Goal: Task Accomplishment & Management: Manage account settings

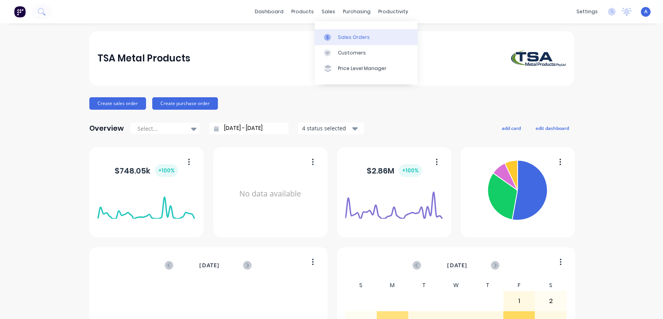
drag, startPoint x: 0, startPoint y: 0, endPoint x: 318, endPoint y: 41, distance: 320.5
click at [343, 36] on div "Sales Orders" at bounding box center [354, 37] width 32 height 7
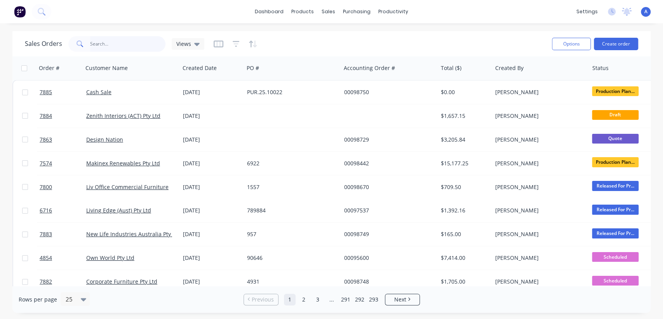
click at [118, 42] on input "text" at bounding box center [128, 44] width 76 height 16
type input "98530"
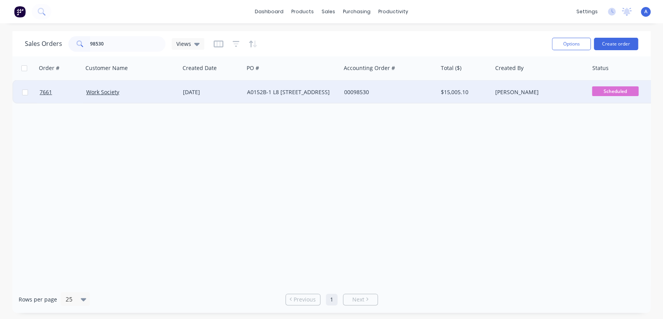
click at [292, 89] on div "A0152B-1 L8 [STREET_ADDRESS]" at bounding box center [290, 92] width 86 height 8
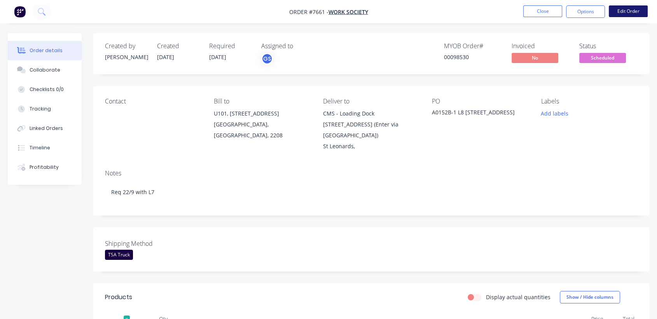
click at [625, 6] on button "Edit Order" at bounding box center [628, 11] width 39 height 12
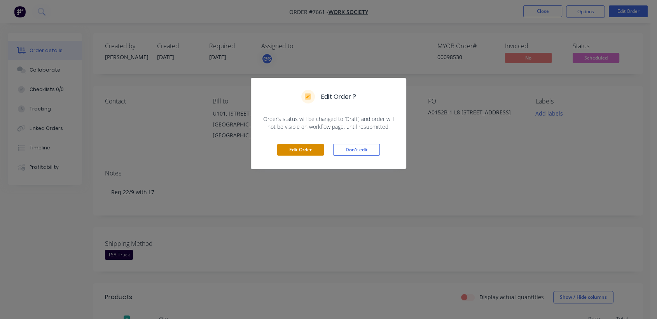
click at [295, 148] on button "Edit Order" at bounding box center [300, 150] width 47 height 12
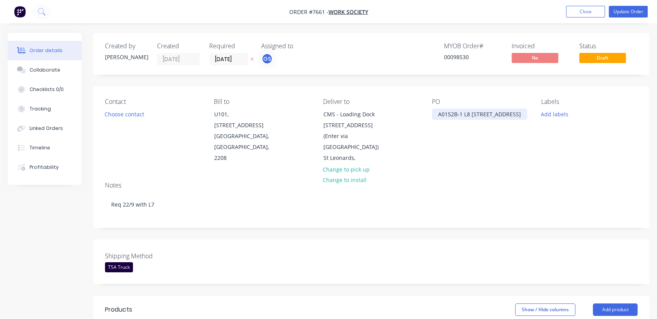
click at [515, 113] on div "A0152B-1 L8 [STREET_ADDRESS]" at bounding box center [479, 113] width 95 height 11
click at [50, 66] on div "Collaborate" at bounding box center [45, 69] width 31 height 7
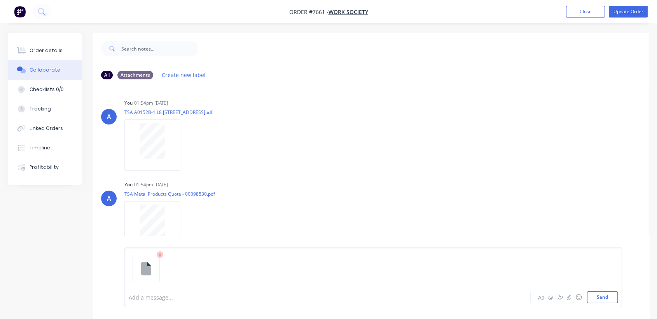
click at [160, 302] on div "Add a message..." at bounding box center [312, 297] width 367 height 12
click at [135, 297] on span "POwerpoles Cancelled" at bounding box center [158, 296] width 58 height 7
click at [601, 296] on button "Send" at bounding box center [602, 297] width 31 height 12
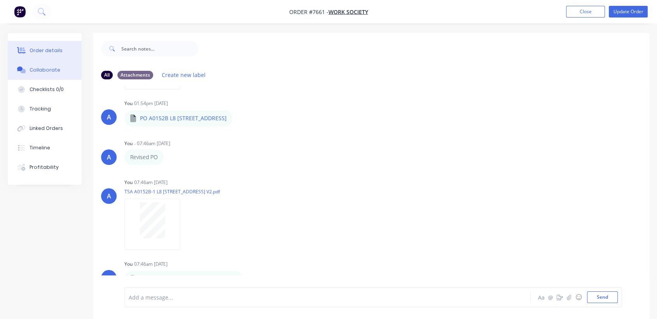
click at [55, 50] on div "Order details" at bounding box center [46, 50] width 33 height 7
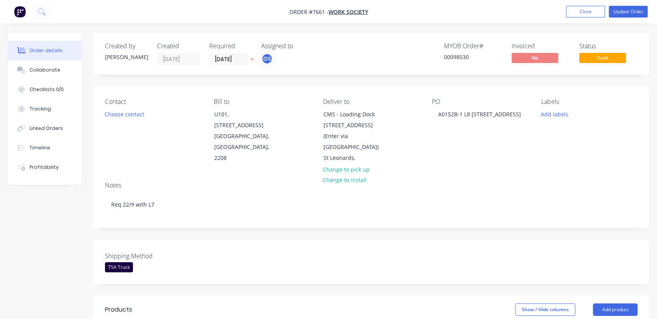
type input "$517.00"
type input "$3,102.00"
type input "$753.00"
type input "$434.00"
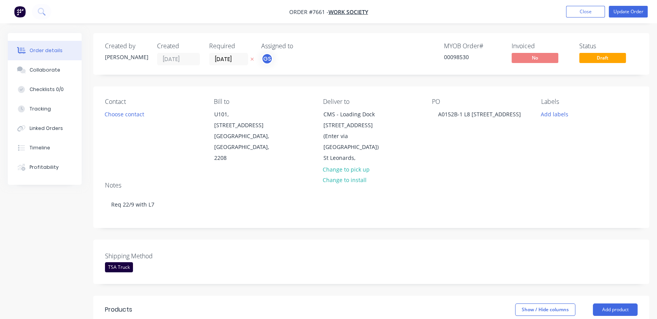
type input "$434.00"
type input "$517.00"
type input "$1,034.00"
type input "$886.00"
type input "$3,544.00"
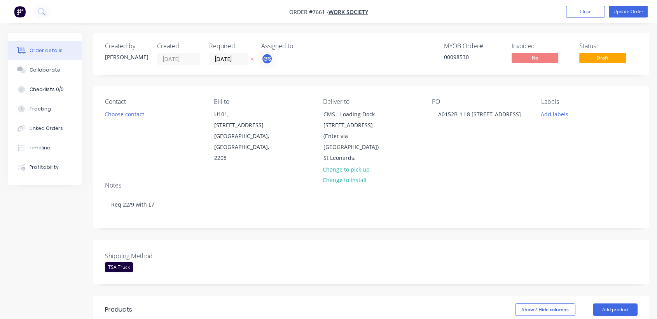
type input "$217.00"
type input "$4,774.00"
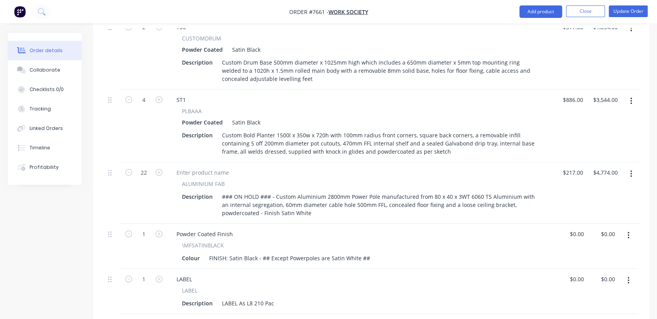
scroll to position [561, 0]
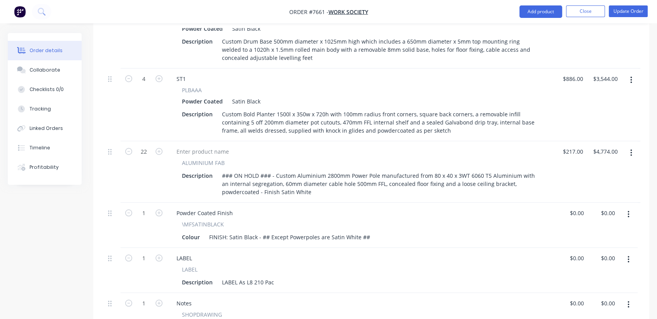
click at [628, 146] on button "button" at bounding box center [631, 153] width 18 height 14
click at [579, 212] on button "Delete" at bounding box center [603, 220] width 74 height 16
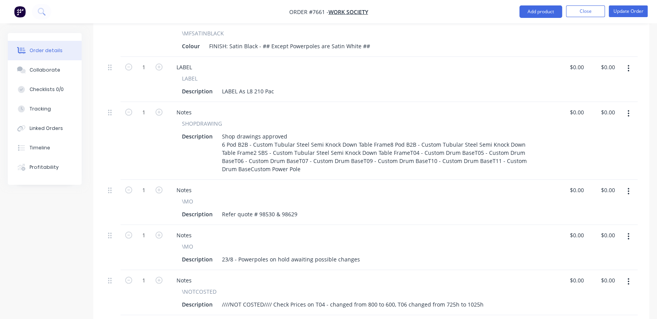
scroll to position [734, 0]
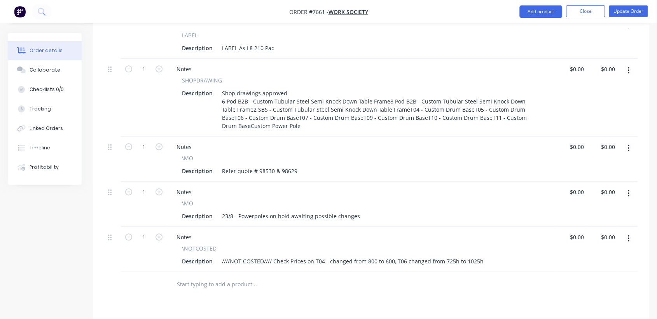
click at [626, 186] on button "button" at bounding box center [628, 193] width 18 height 14
click at [576, 255] on div "Delete" at bounding box center [600, 260] width 60 height 11
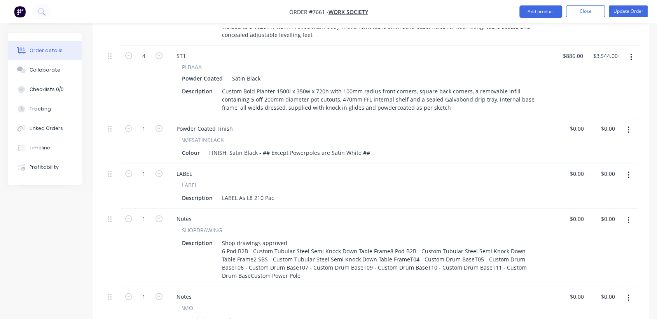
scroll to position [518, 0]
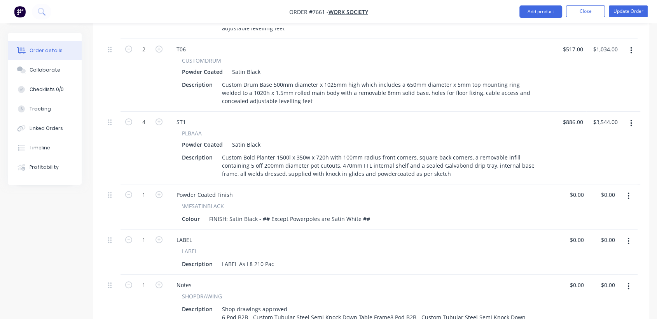
click at [621, 3] on nav "Order #7661 - Work Society Add product Close Update Order" at bounding box center [328, 11] width 657 height 23
drag, startPoint x: 622, startPoint y: 10, endPoint x: 611, endPoint y: 10, distance: 11.7
click at [622, 10] on button "Update Order" at bounding box center [628, 11] width 39 height 12
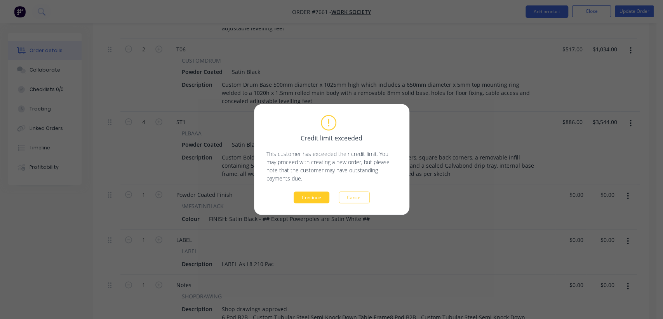
click at [320, 194] on button "Continue" at bounding box center [312, 198] width 36 height 12
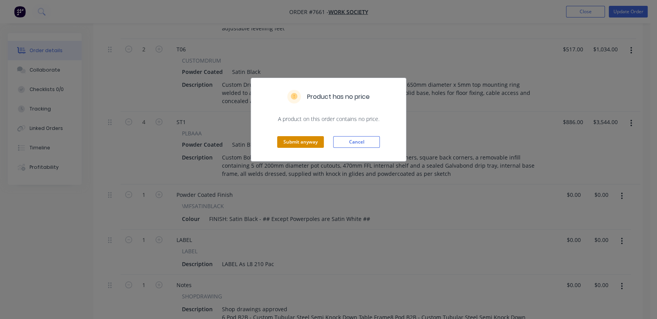
click at [304, 142] on button "Submit anyway" at bounding box center [300, 142] width 47 height 12
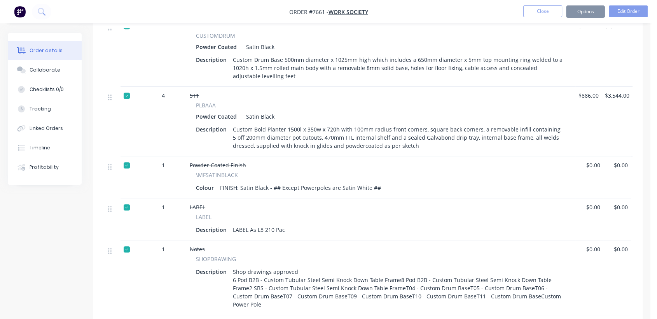
scroll to position [506, 0]
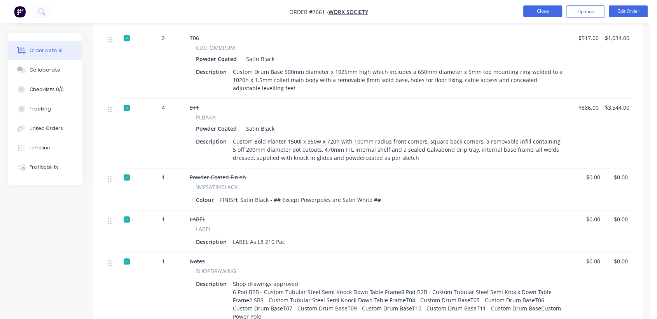
click at [551, 9] on button "Close" at bounding box center [542, 11] width 39 height 12
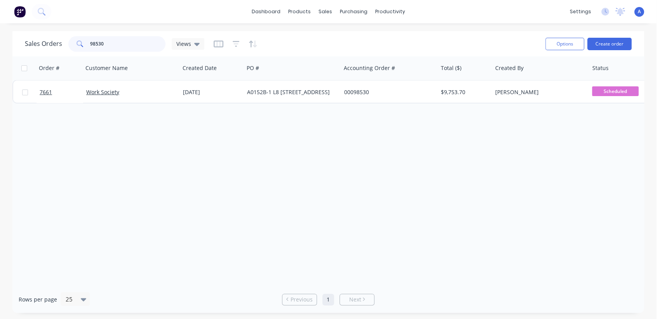
drag, startPoint x: 101, startPoint y: 41, endPoint x: 68, endPoint y: 37, distance: 33.3
click at [68, 37] on div "98530" at bounding box center [116, 44] width 97 height 16
type input "90623"
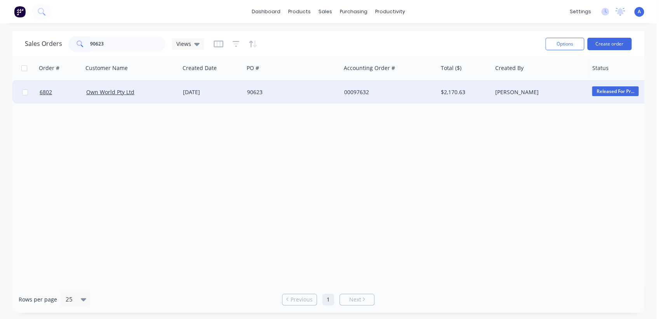
click at [285, 87] on div "90623" at bounding box center [292, 91] width 97 height 23
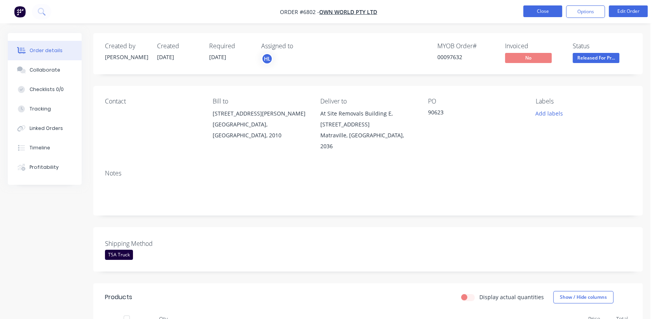
click at [539, 12] on button "Close" at bounding box center [542, 11] width 39 height 12
